Goal: Navigation & Orientation: Find specific page/section

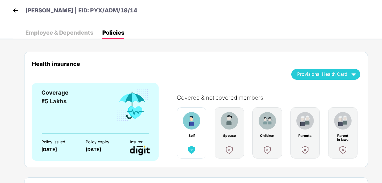
scroll to position [1, 0]
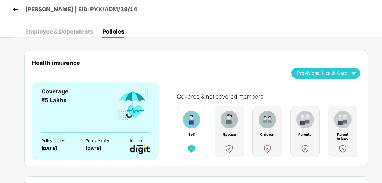
click at [14, 10] on img at bounding box center [15, 9] width 8 height 8
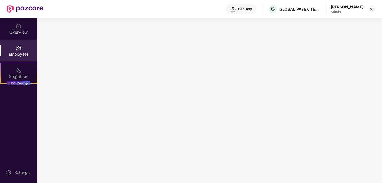
scroll to position [0, 0]
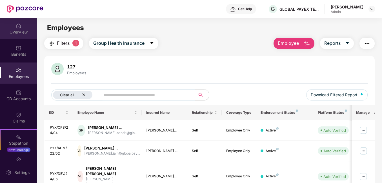
click at [21, 39] on div "OverView" at bounding box center [18, 28] width 37 height 21
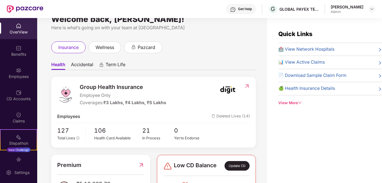
scroll to position [12, 0]
click at [79, 65] on span "Accidental" at bounding box center [82, 66] width 22 height 8
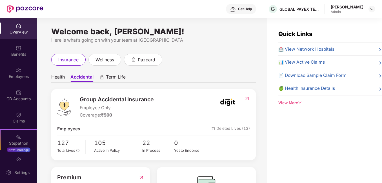
click at [117, 75] on span "Term Life" at bounding box center [116, 78] width 20 height 8
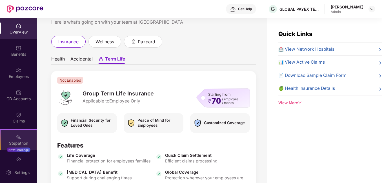
scroll to position [34, 0]
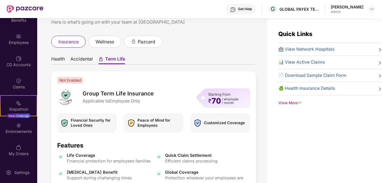
click at [86, 62] on span "Accidental" at bounding box center [81, 60] width 22 height 8
